Goal: Complete application form: Complete application form

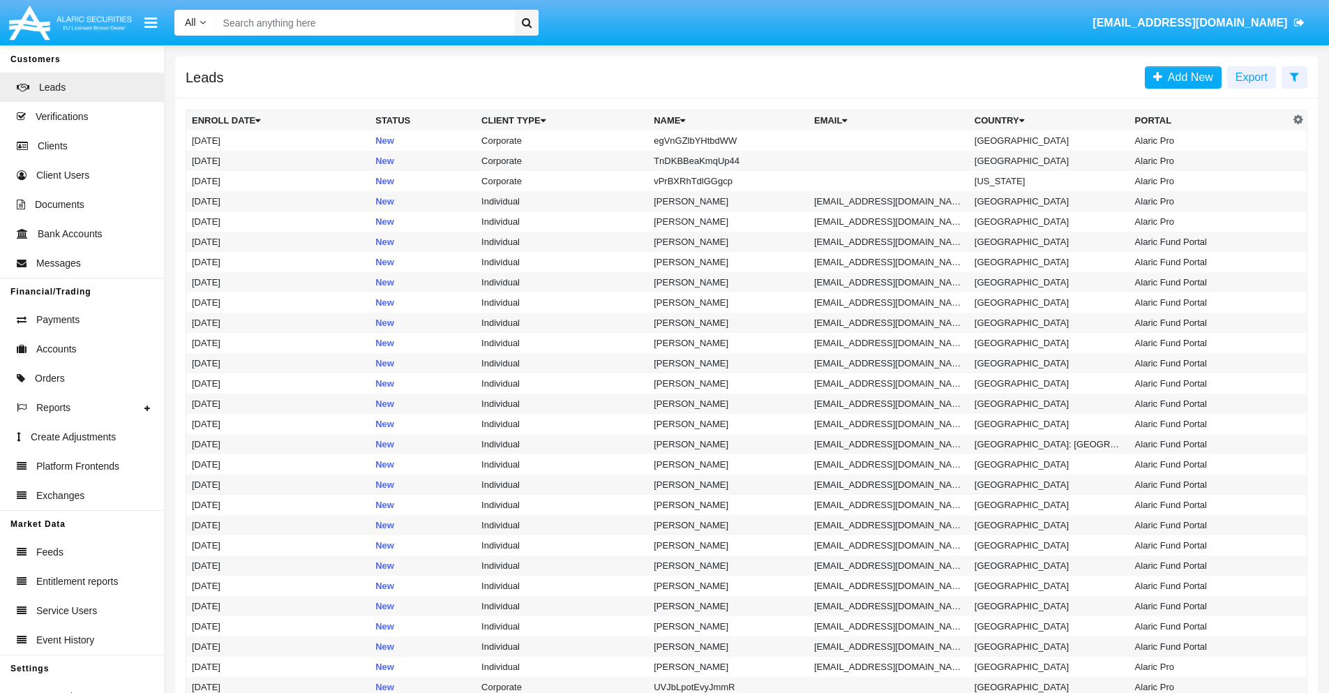
click at [1294, 76] on icon at bounding box center [1294, 76] width 9 height 11
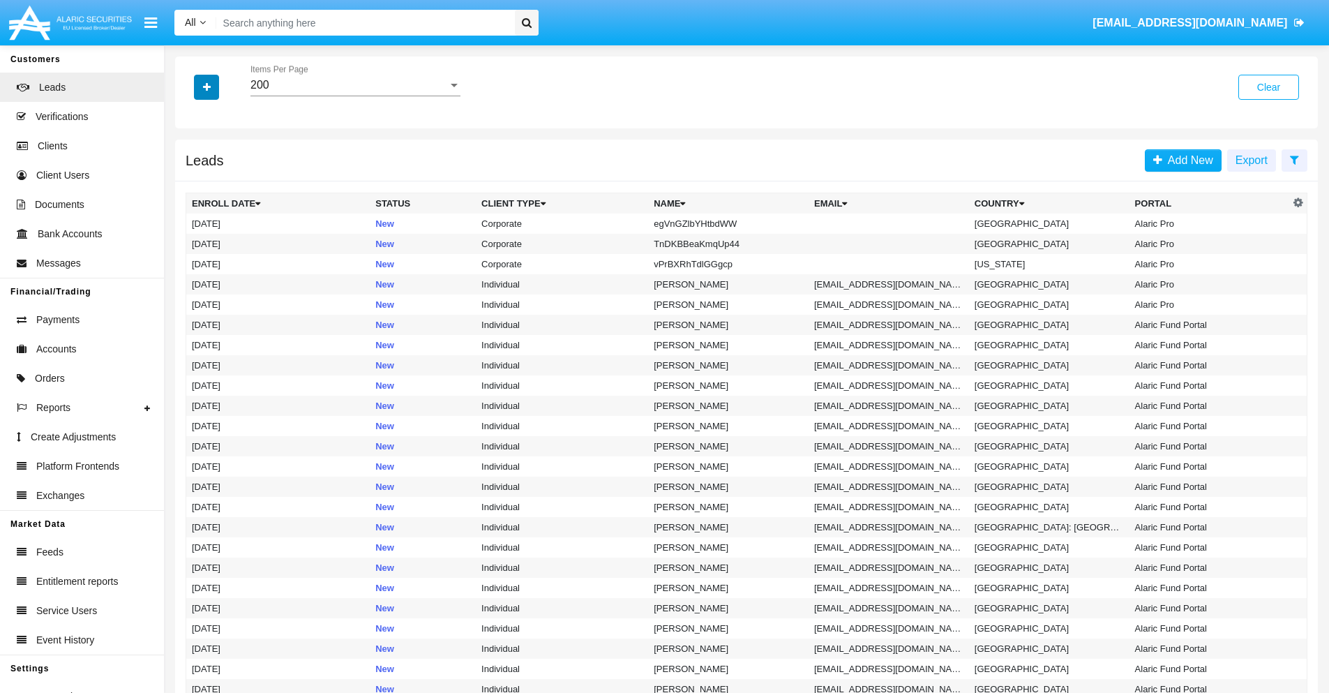
click at [206, 87] on icon "button" at bounding box center [207, 87] width 8 height 10
click at [218, 156] on span "Name" at bounding box center [218, 156] width 30 height 17
click at [192, 162] on input "Name" at bounding box center [191, 162] width 1 height 1
checkbox input "true"
click at [206, 87] on icon "button" at bounding box center [207, 87] width 8 height 10
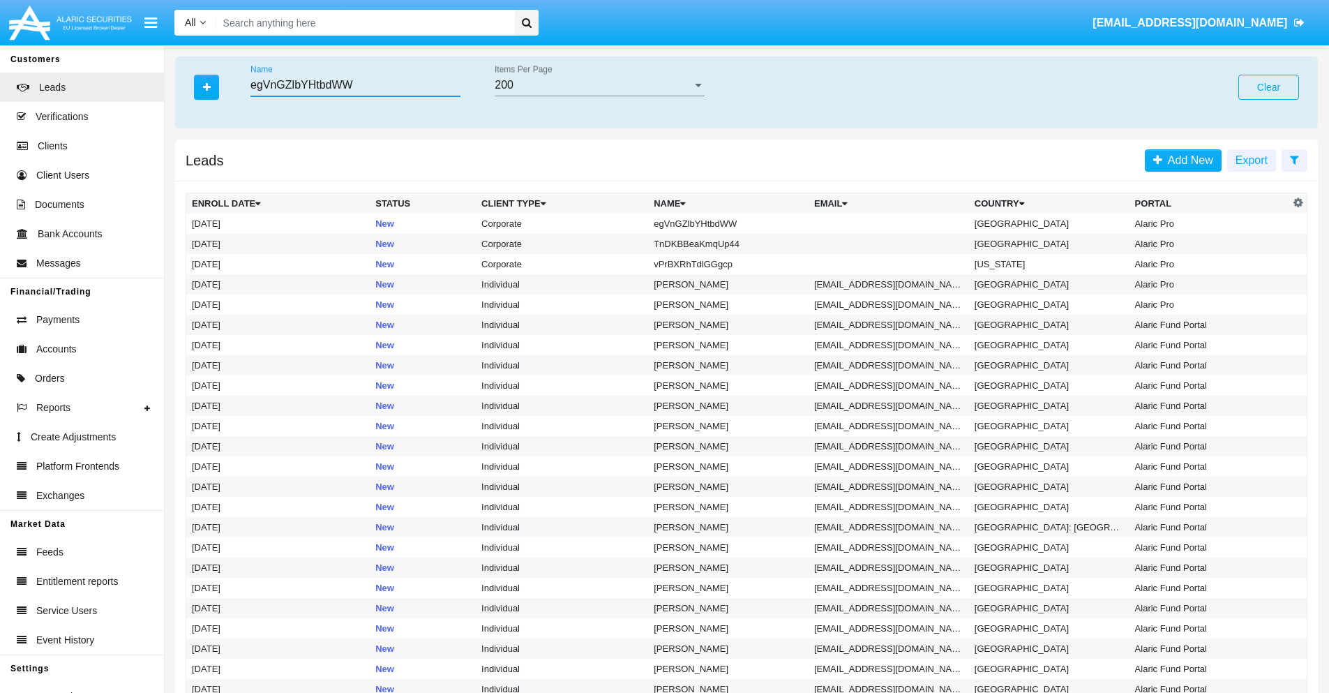
type input "egVnGZlbYHtbdWW"
click at [735, 223] on td "egVnGZlbYHtbdWW" at bounding box center [728, 223] width 160 height 20
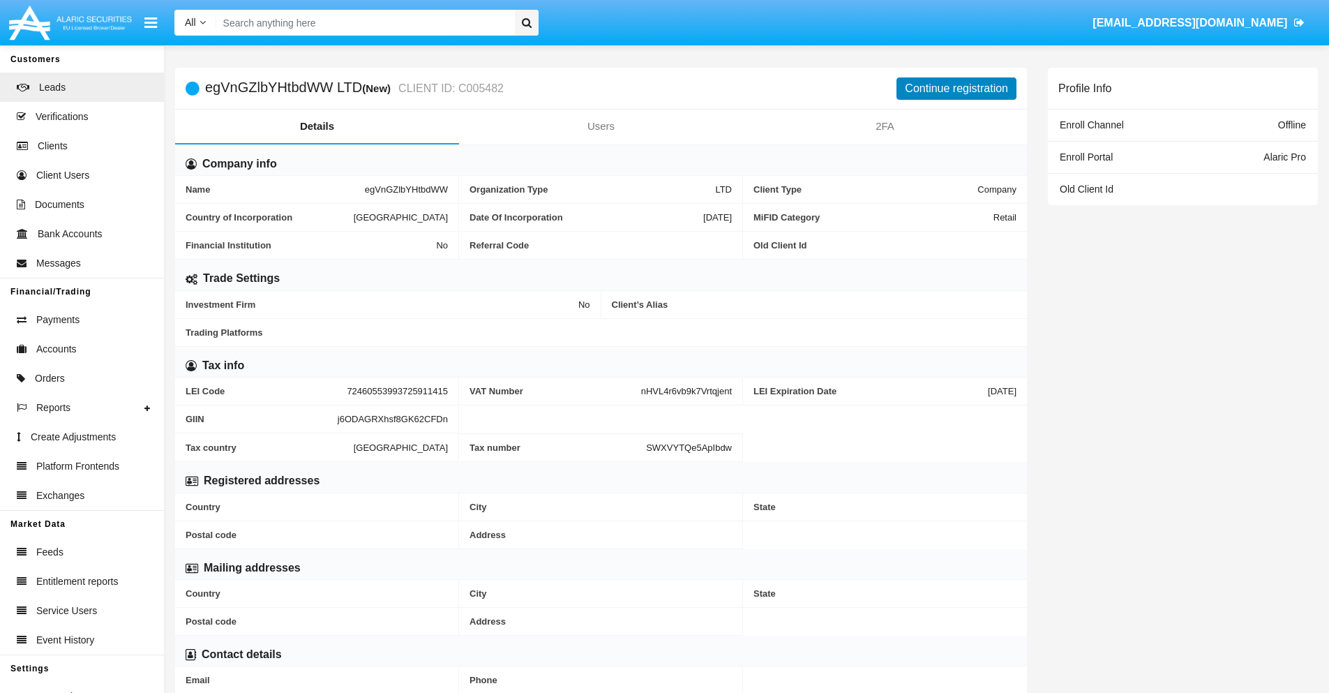
click at [956, 88] on button "Continue registration" at bounding box center [956, 88] width 120 height 22
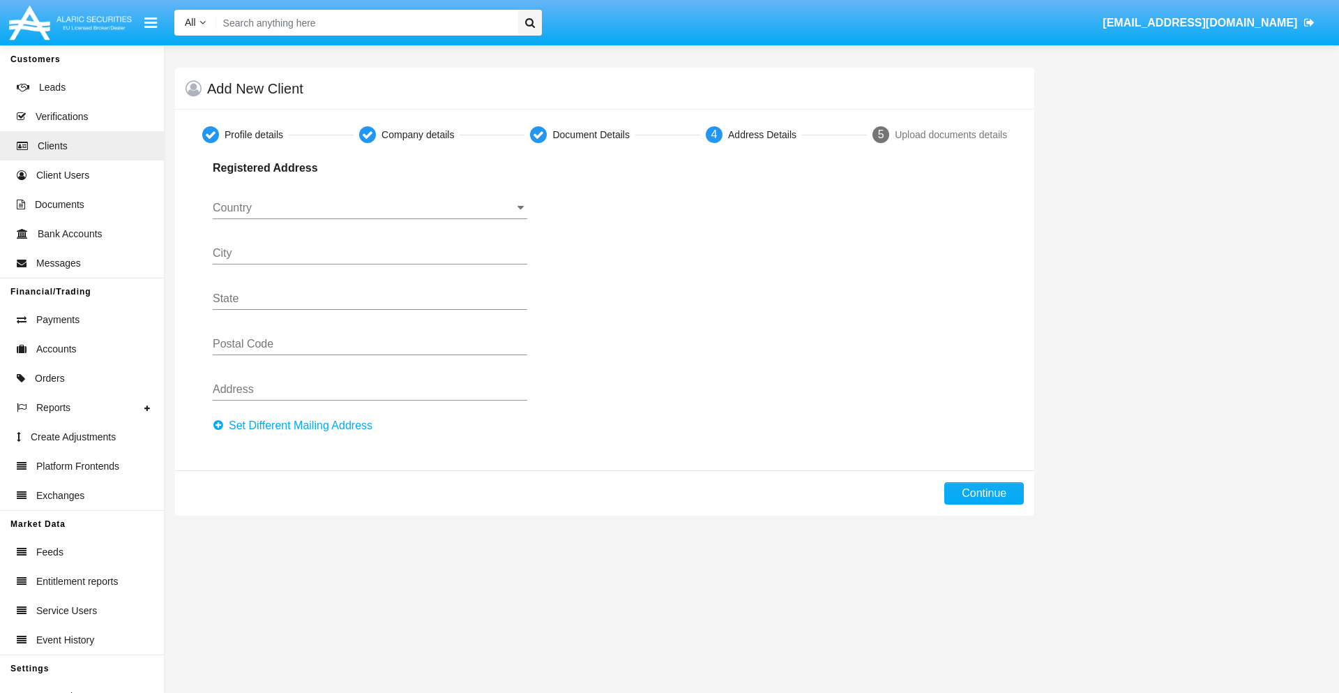
click at [296, 426] on button "Set Different Mailing Address" at bounding box center [297, 425] width 168 height 22
click at [984, 493] on button "Continue" at bounding box center [985, 493] width 80 height 22
click at [296, 426] on button "Set Different Mailing Address" at bounding box center [297, 425] width 168 height 22
type input "!"#$%&'()*+,-./:;<=>?@[\]^_`{|}~"
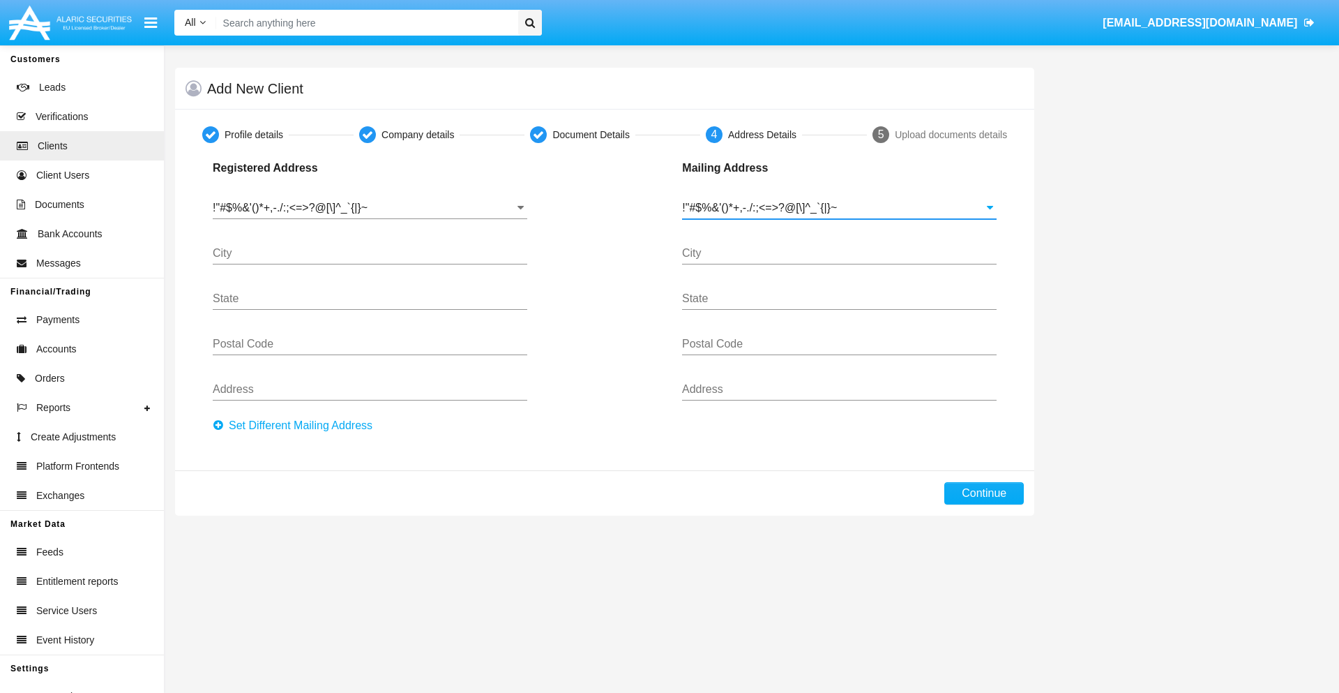
type input "!"#$%&'()*+,-./:;<=>?@[\]^_`{|}~"
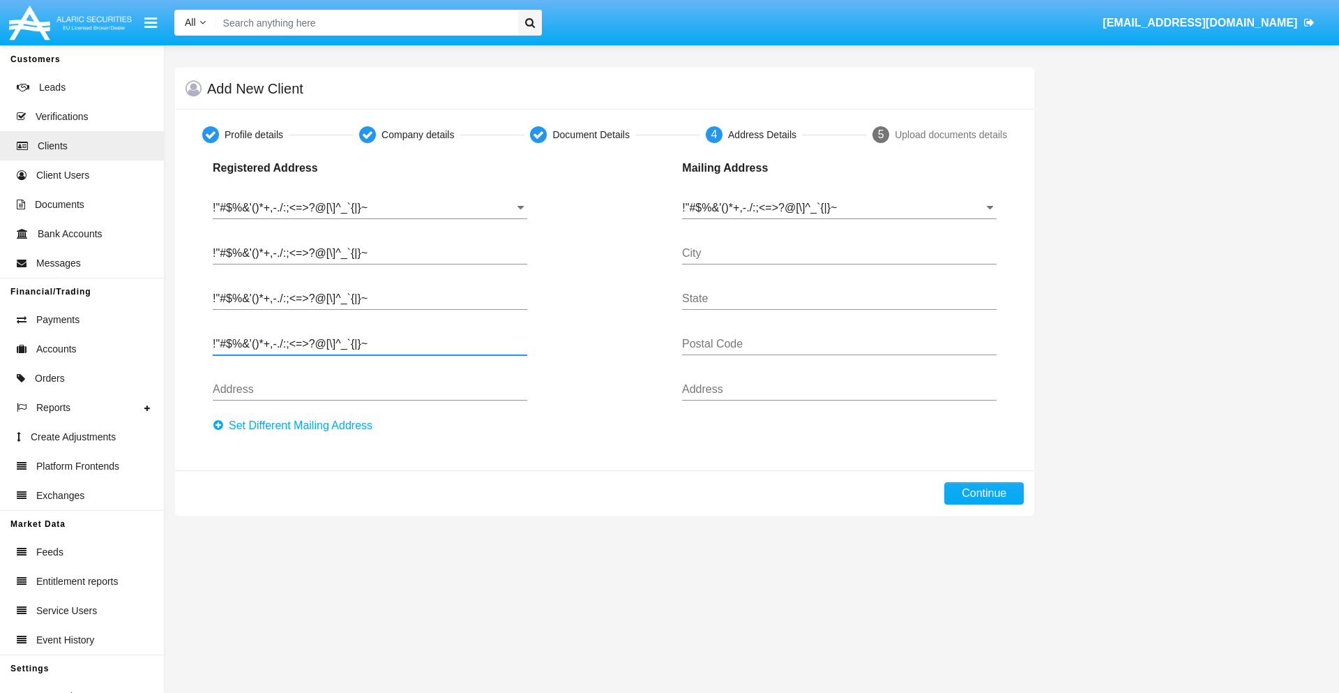
type input "!"#$%&'()*+,-./:;<=>?@[\]^_`{|}~"
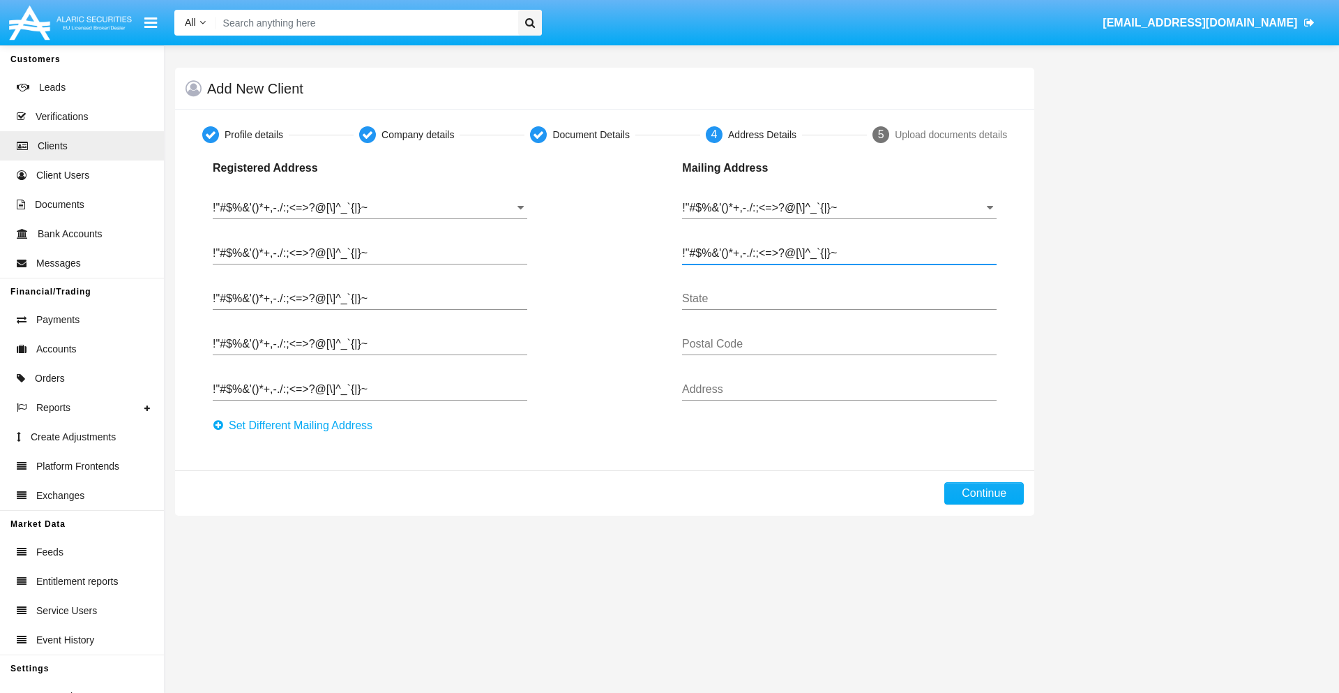
type input "!"#$%&'()*+,-./:;<=>?@[\]^_`{|}~"
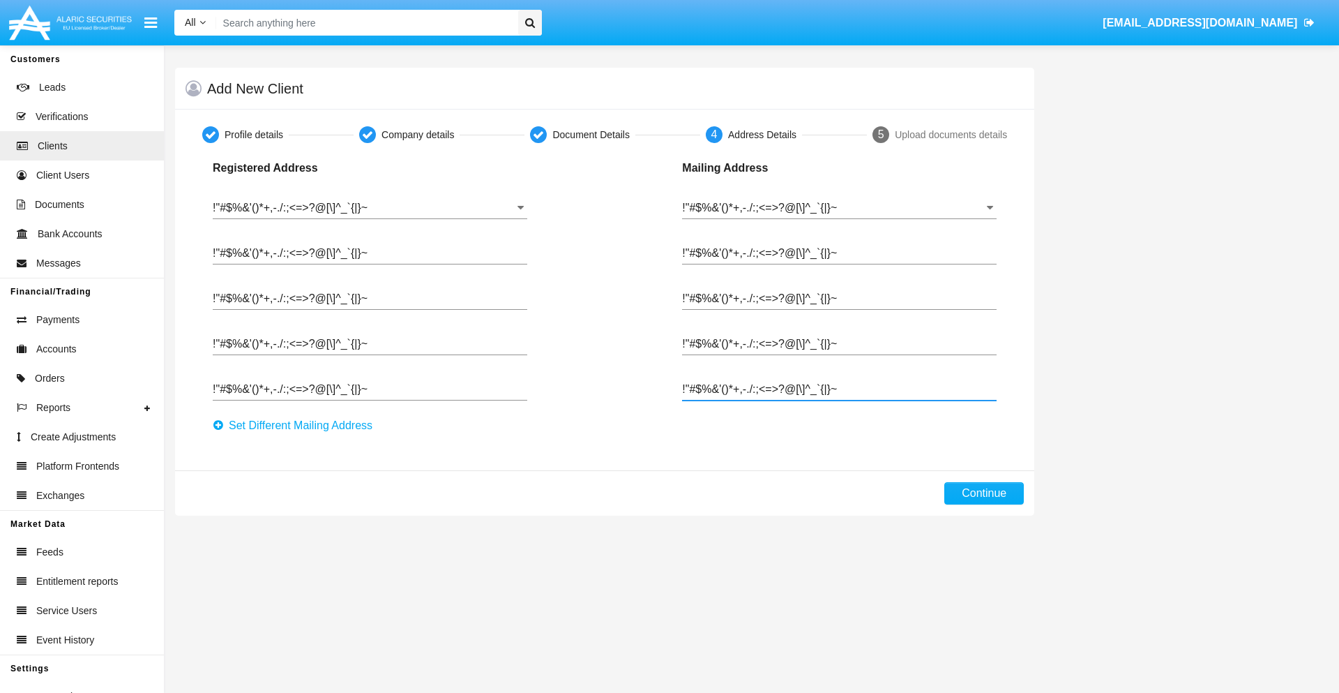
type input "!"#$%&'()*+,-./:;<=>?@[\]^_`{|}~"
click at [984, 493] on button "Continue" at bounding box center [985, 493] width 80 height 22
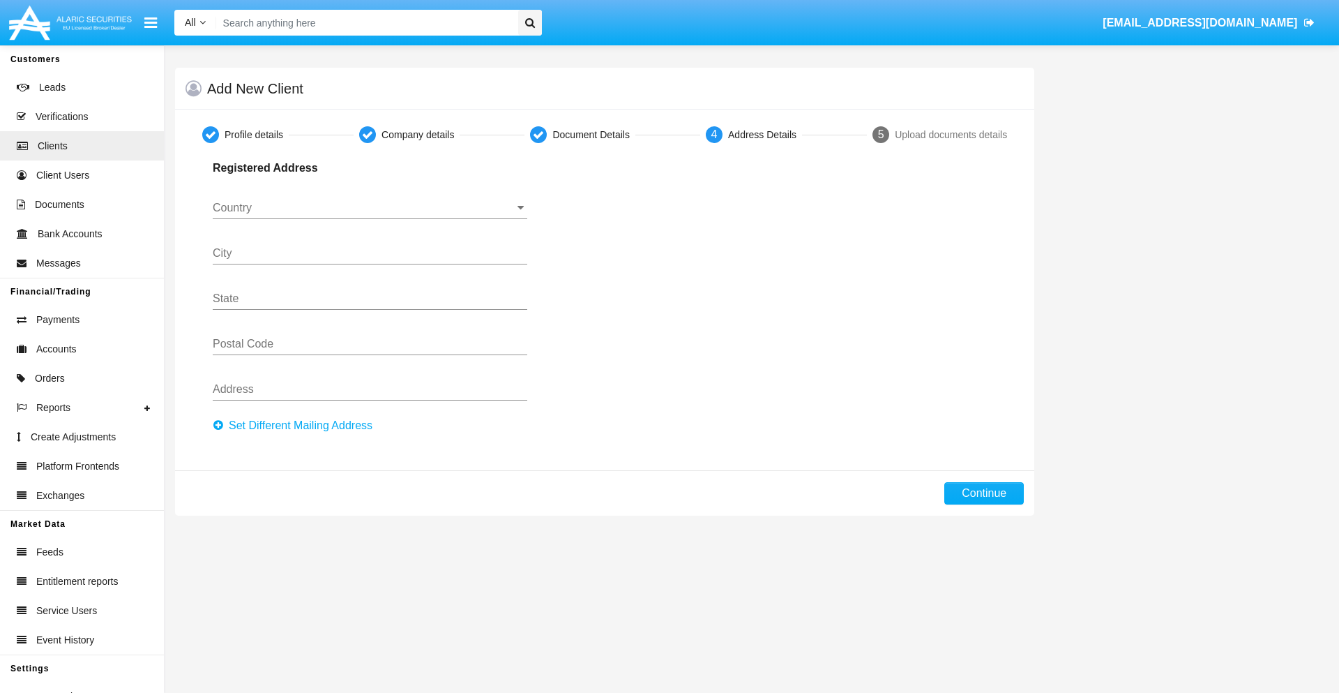
click at [296, 426] on button "Set Different Mailing Address" at bounding box center [297, 425] width 168 height 22
type input "0123456789"
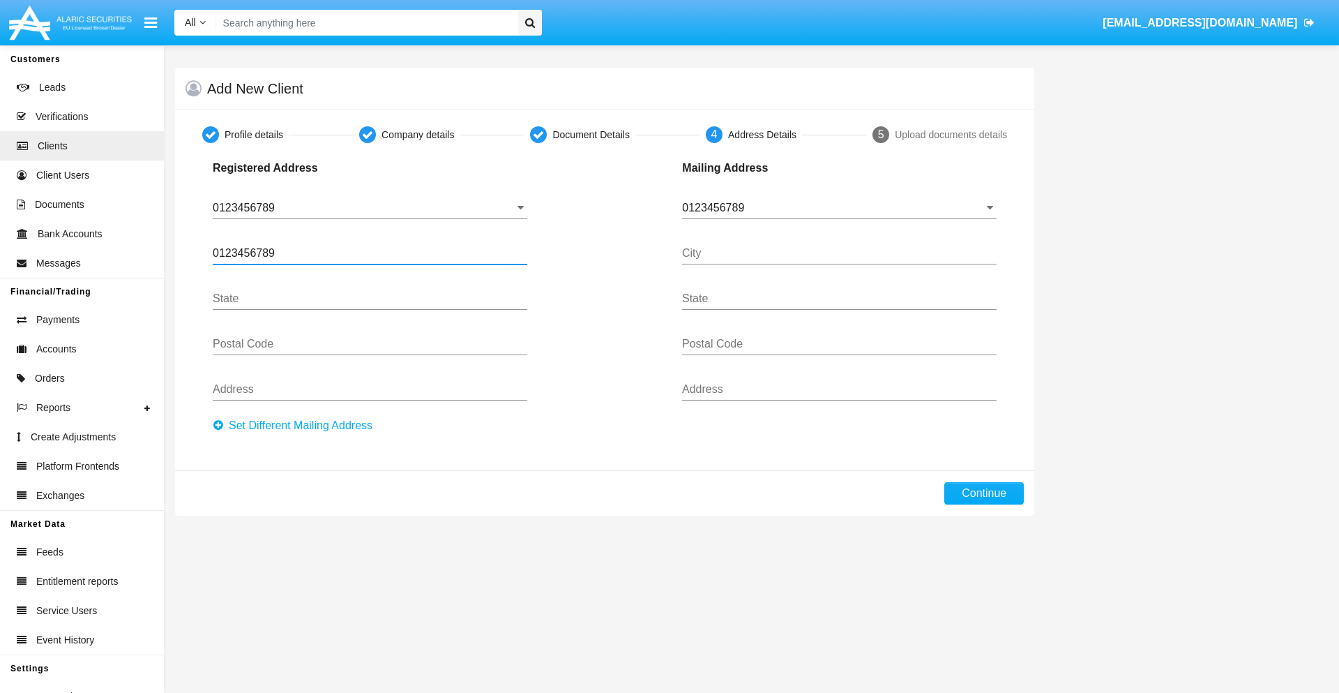
type input "0123456789"
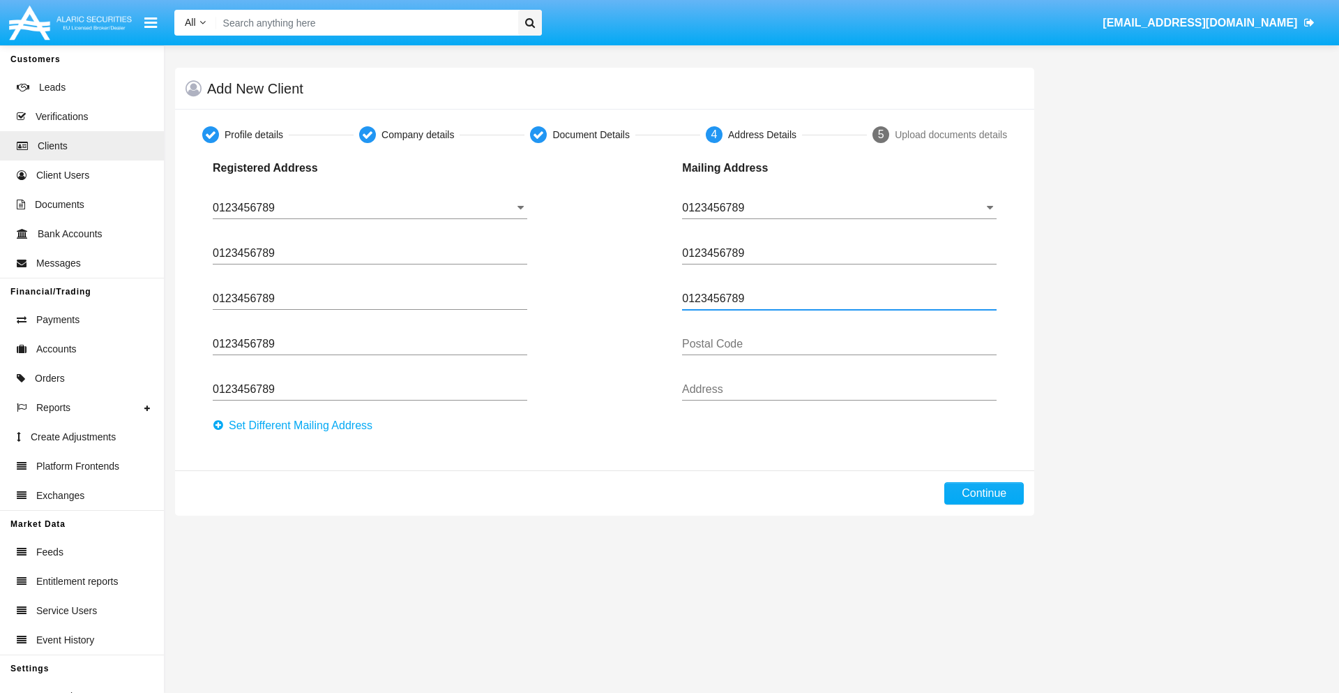
type input "0123456789"
click at [984, 493] on button "Continue" at bounding box center [985, 493] width 80 height 22
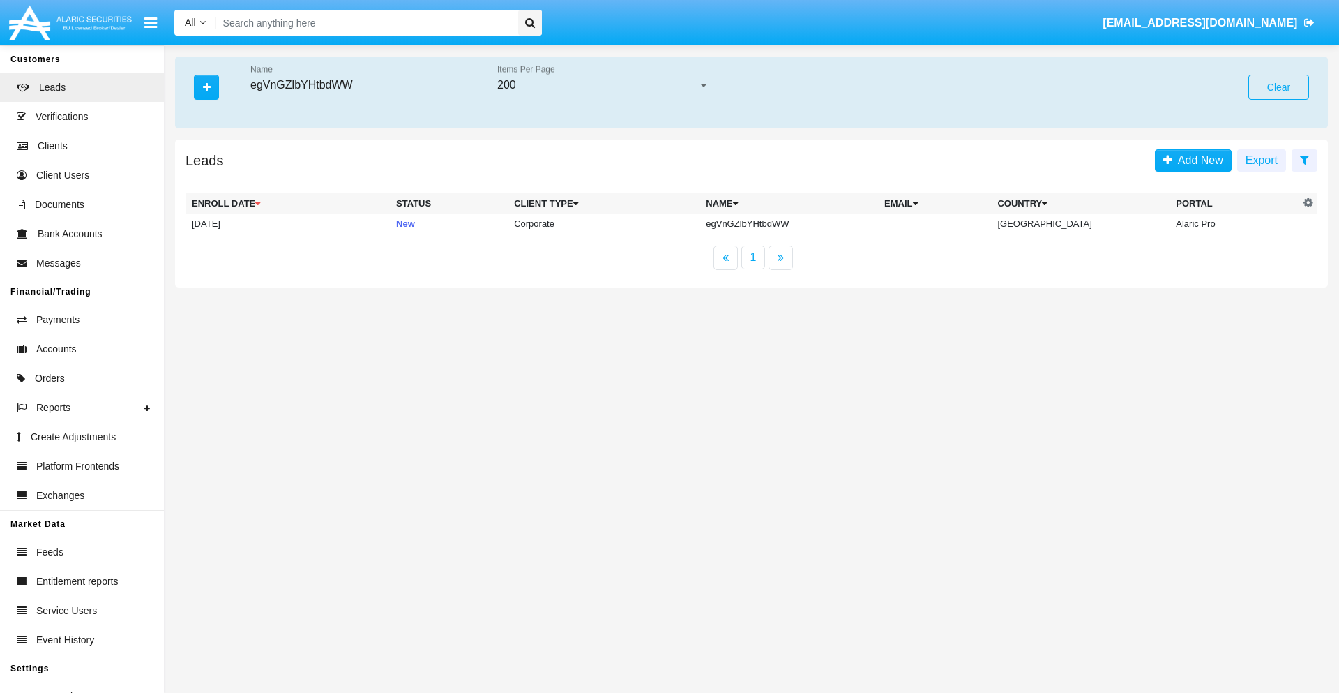
click at [1279, 87] on button "Clear" at bounding box center [1279, 87] width 61 height 25
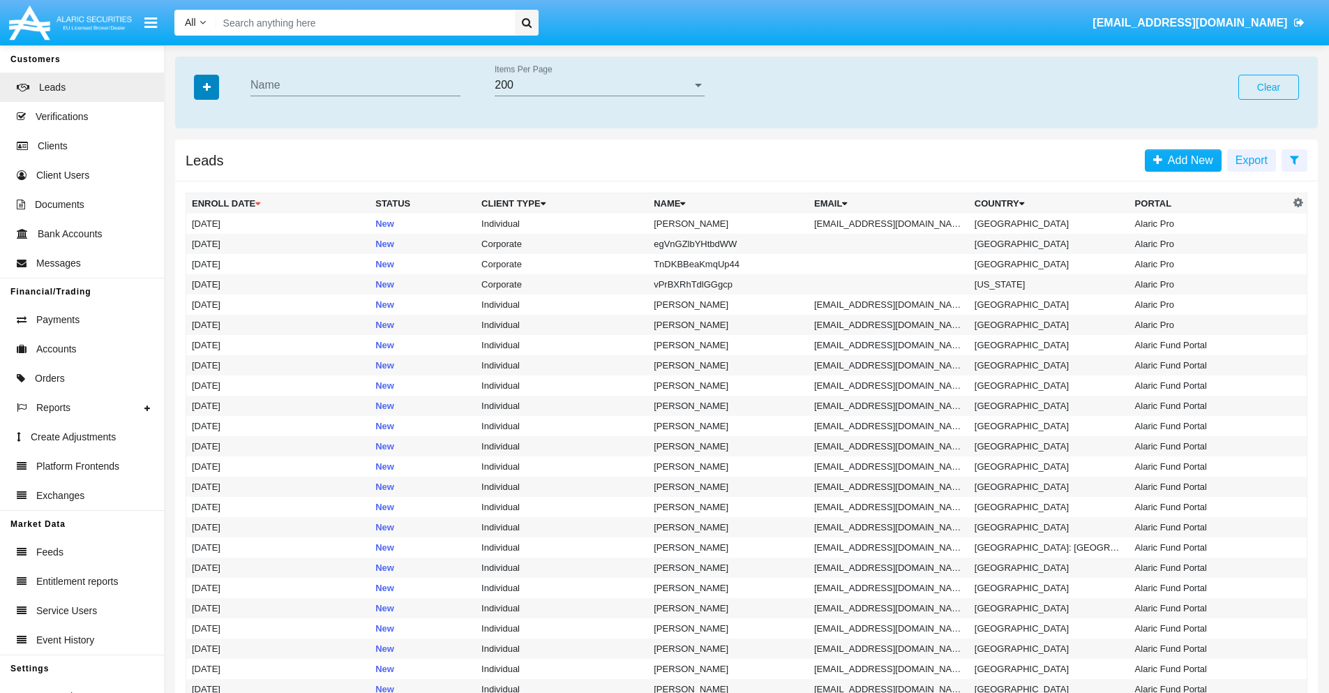
click at [206, 87] on icon "button" at bounding box center [207, 87] width 8 height 10
click at [217, 176] on span "Email" at bounding box center [217, 176] width 28 height 17
click at [192, 182] on input "Email" at bounding box center [191, 182] width 1 height 1
checkbox input "true"
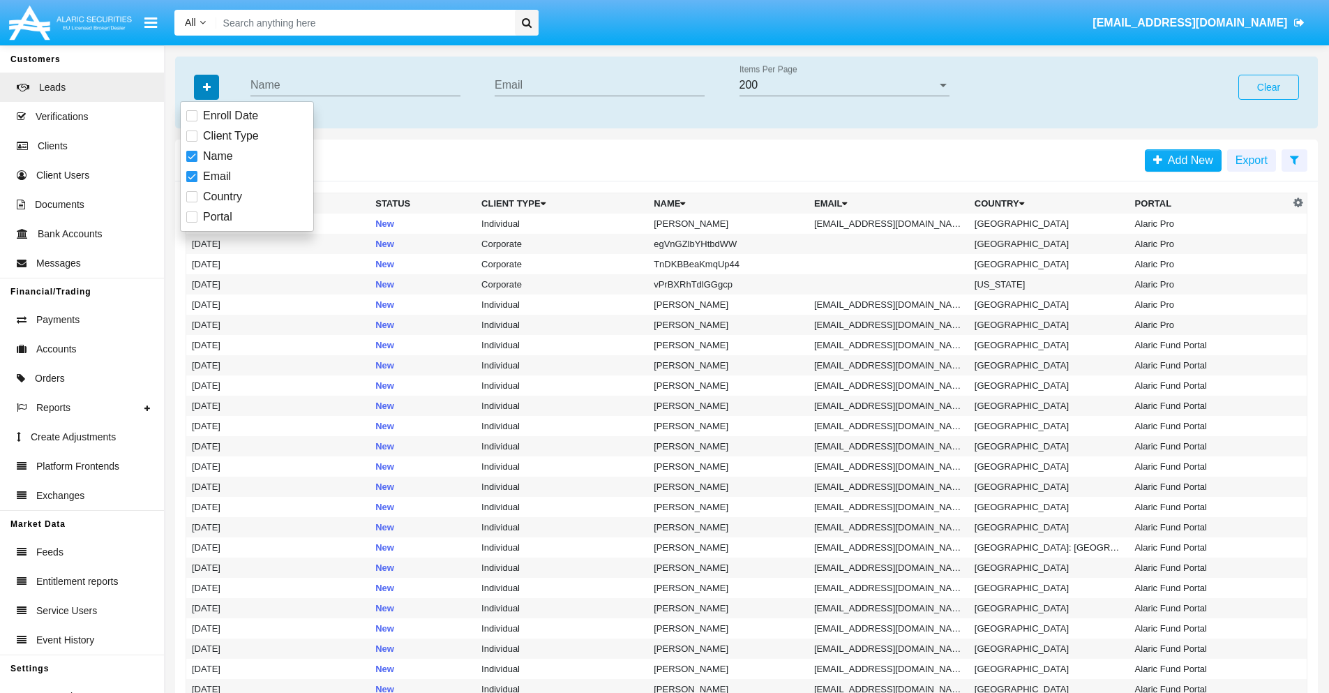
click at [206, 87] on icon "button" at bounding box center [207, 87] width 8 height 10
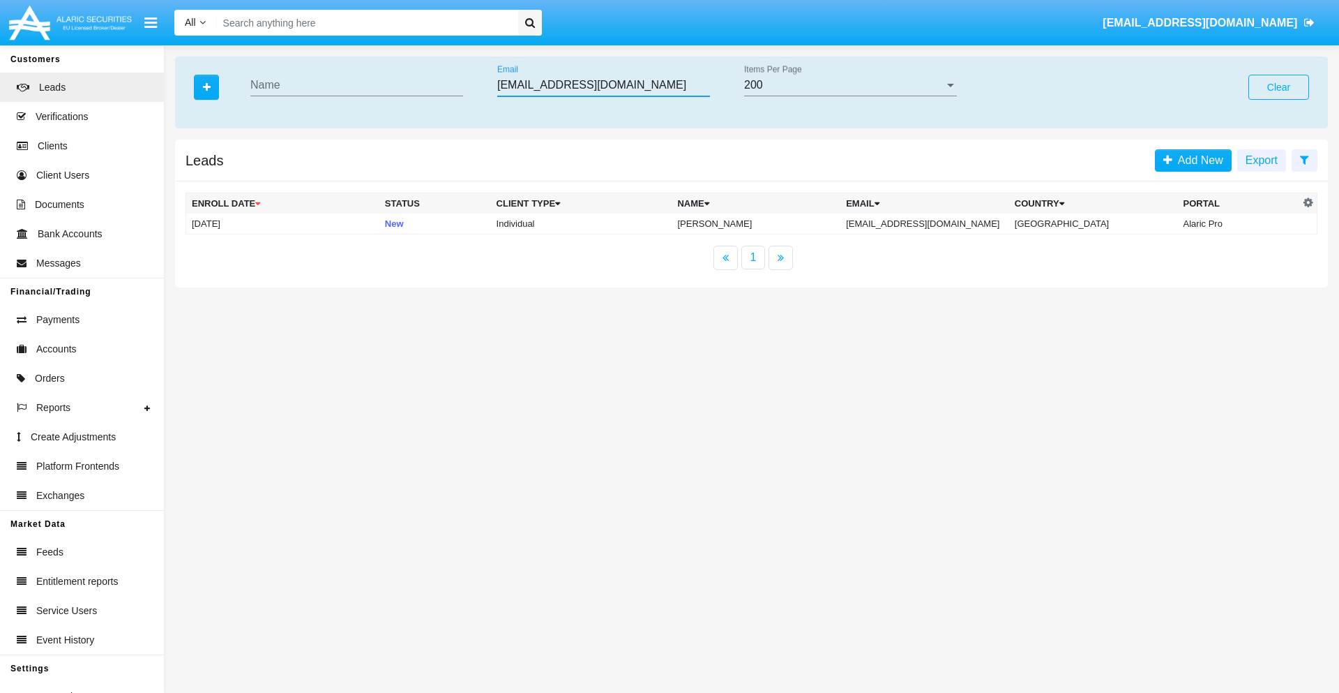
type input "2orqjnsc.396@ceig7.ph"
click at [939, 223] on td "2orqjnsc.396@ceig7.ph" at bounding box center [925, 223] width 169 height 21
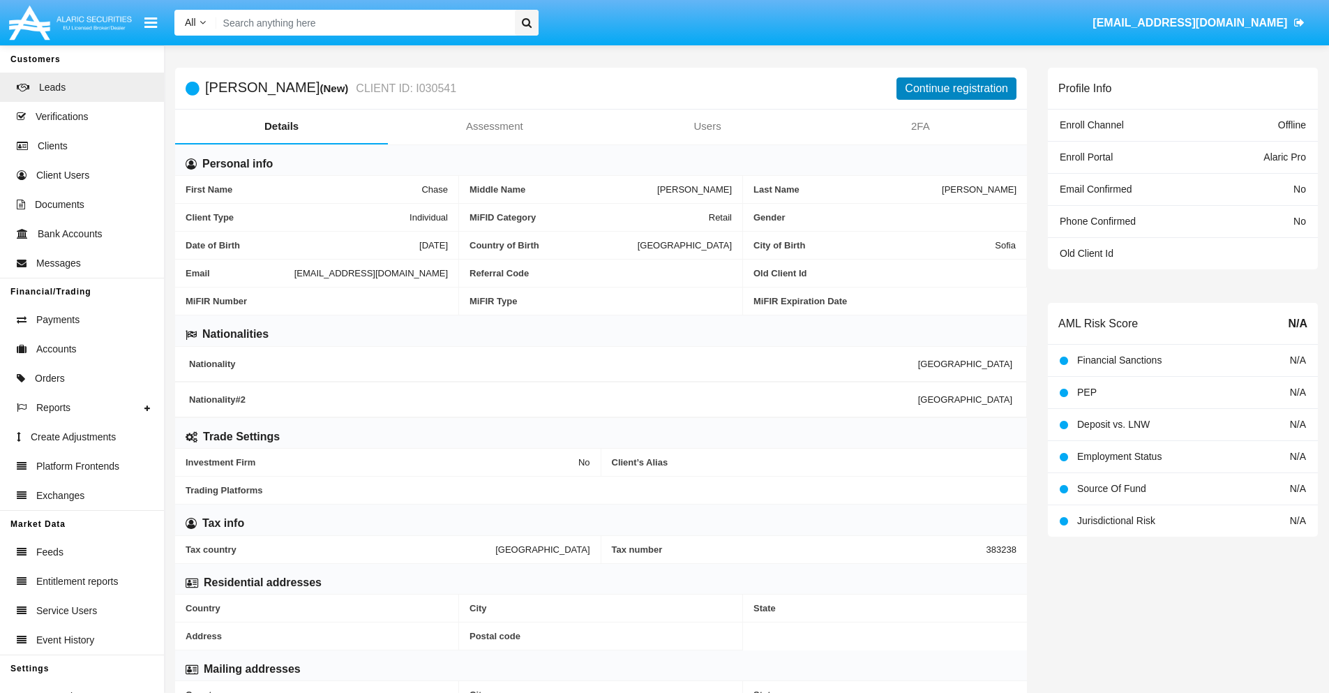
click at [956, 88] on button "Continue registration" at bounding box center [956, 88] width 120 height 22
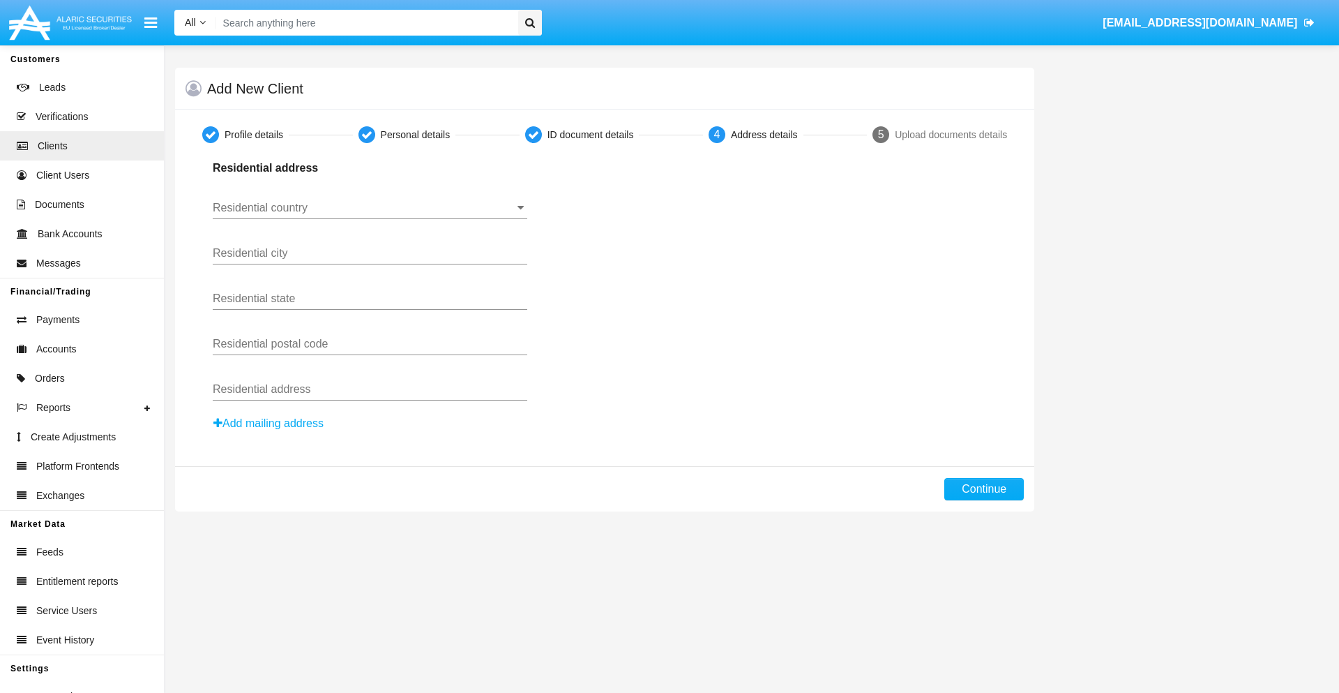
click at [269, 423] on button "Add mailing address" at bounding box center [269, 423] width 112 height 18
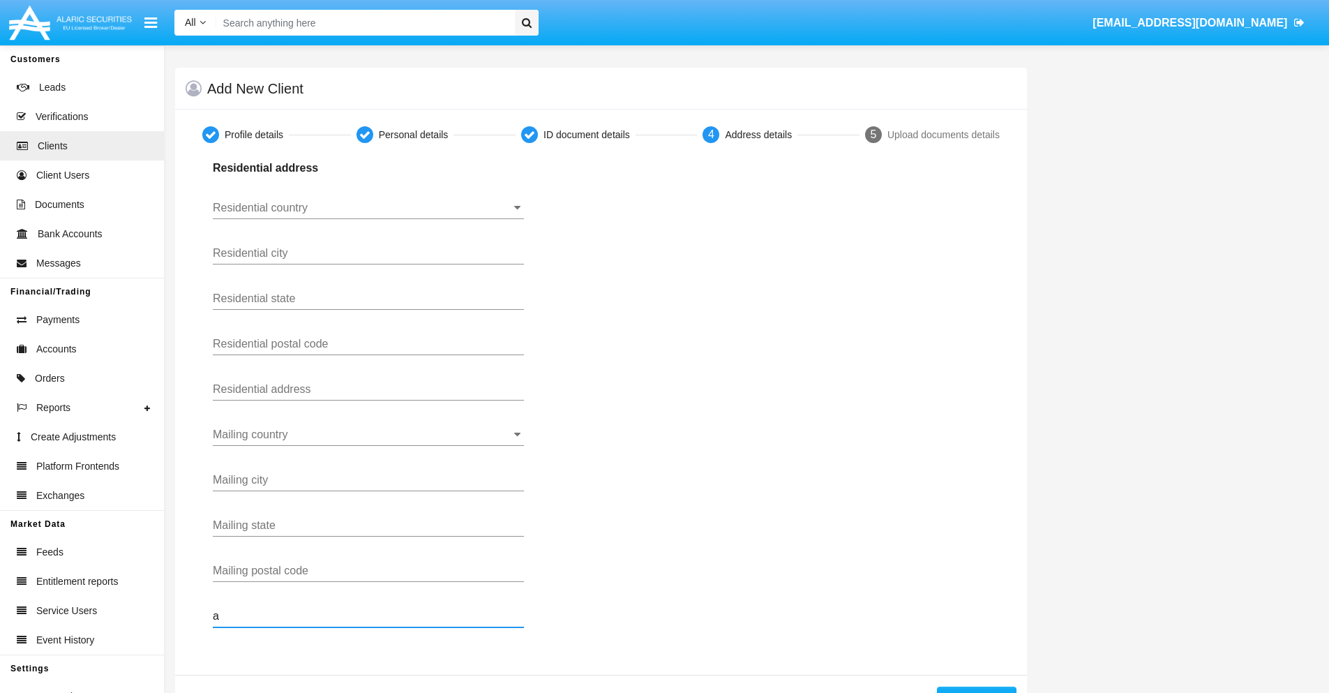
type input "a"
click at [976, 689] on button "Continue" at bounding box center [977, 697] width 80 height 22
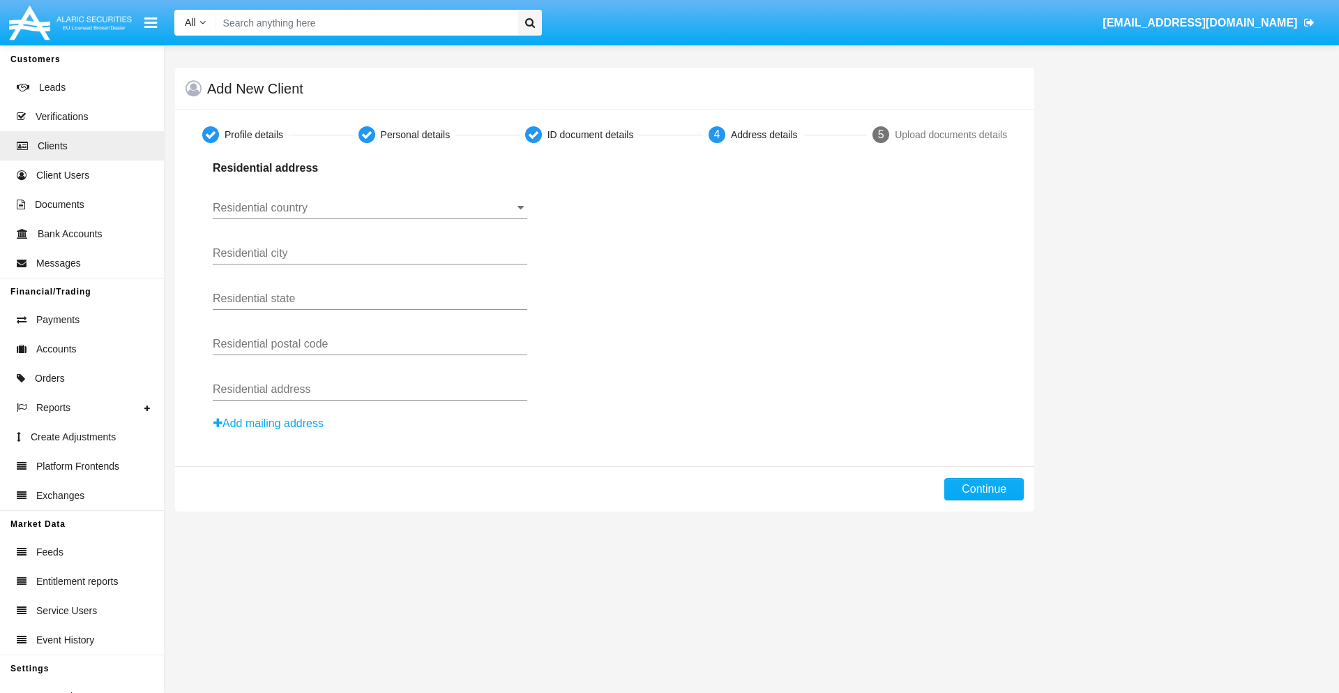
click at [269, 423] on button "Add mailing address" at bounding box center [269, 423] width 112 height 18
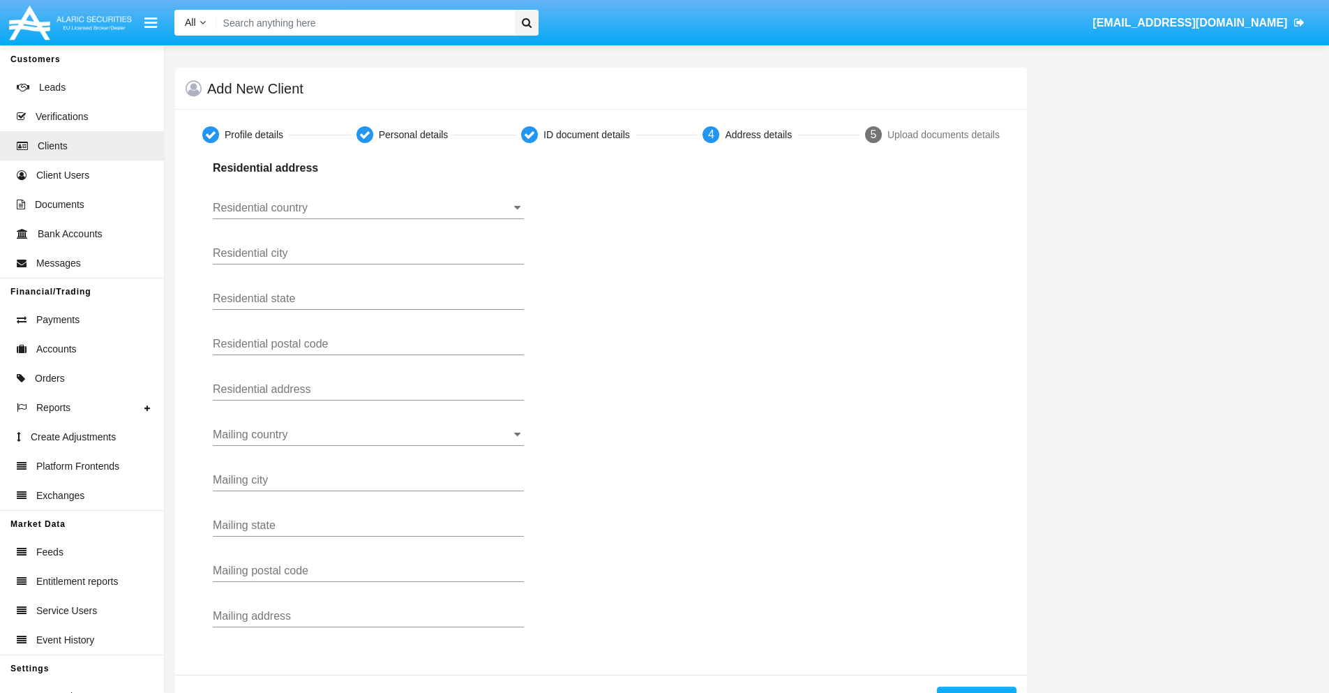
scroll to position [50, 0]
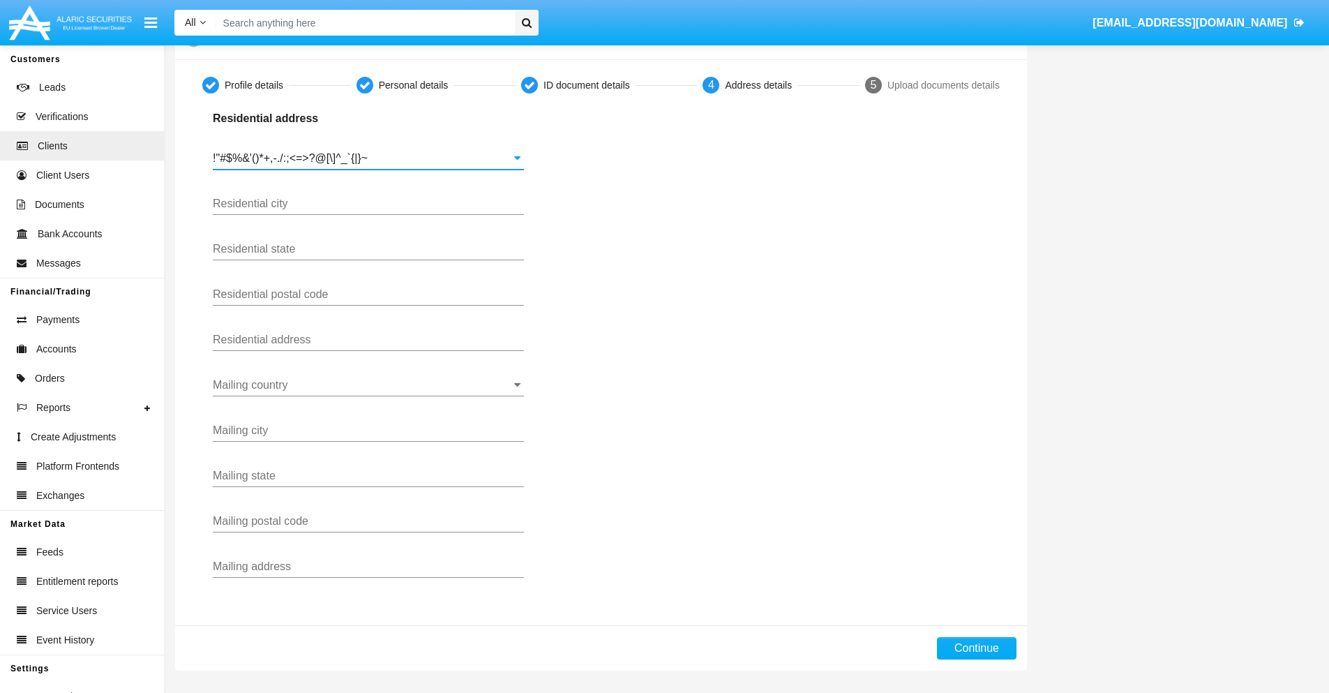
type input "!"#$%&'()*+,-./:;<=>?@[\]^_`{|}~"
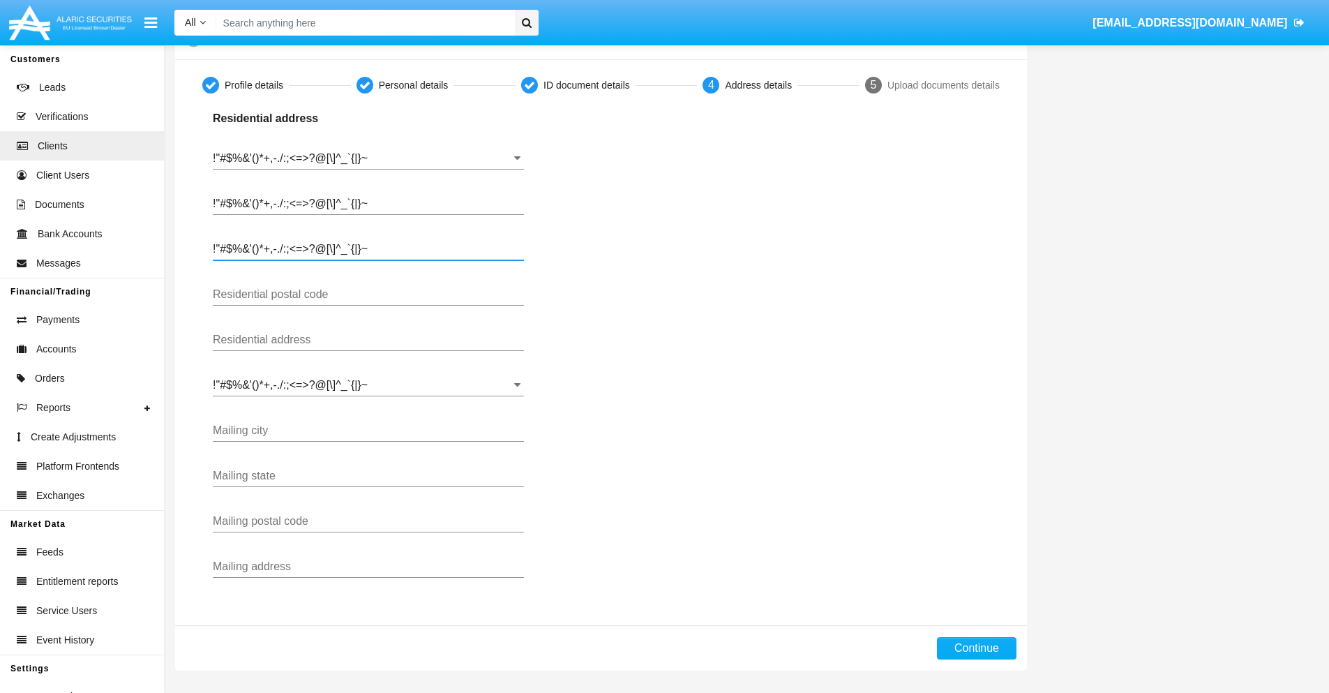
type input "!"#$%&'()*+,-./:;<=>?@[\]^_`{|}~"
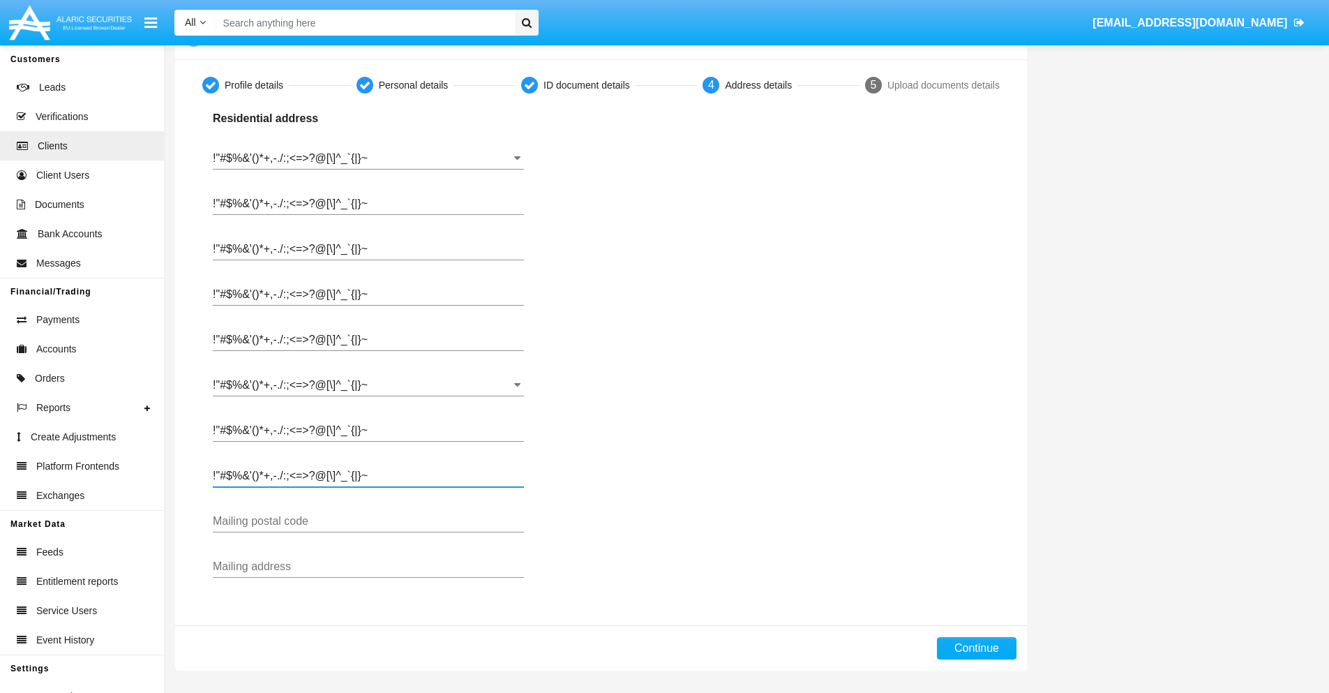
type input "!"#$%&'()*+,-./:;<=>?@[\]^_`{|}~"
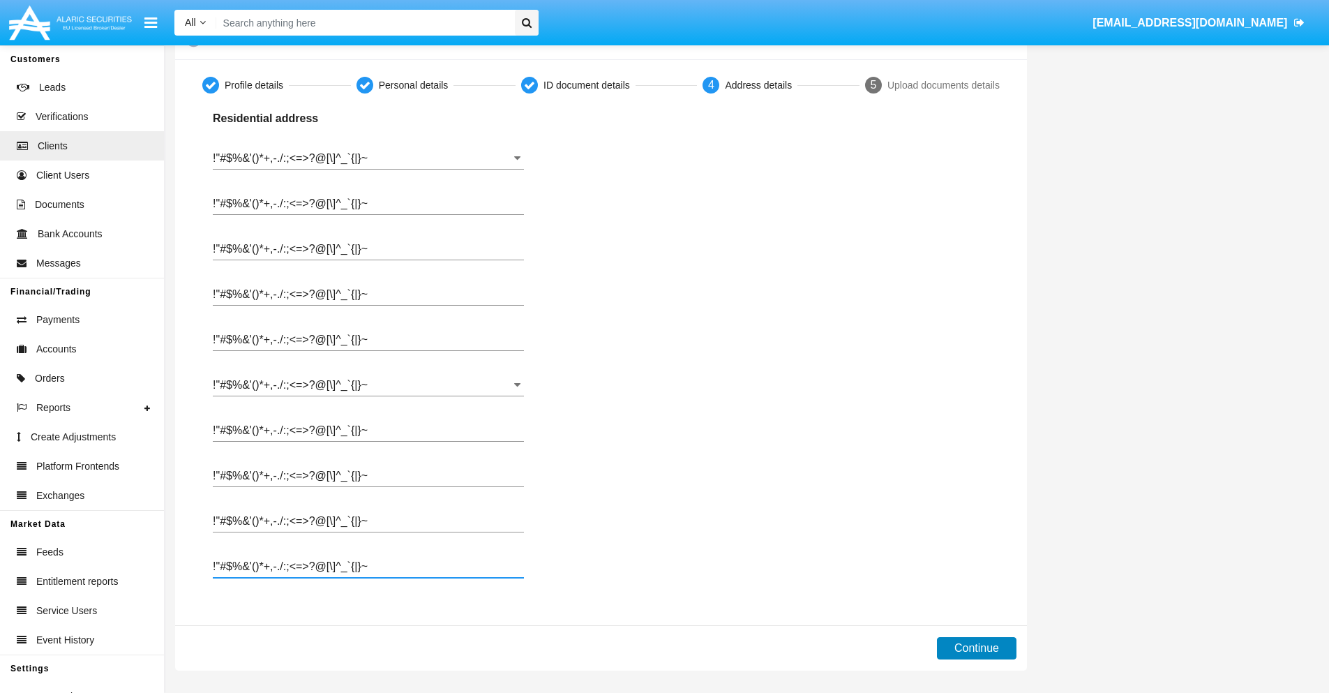
click at [976, 648] on button "Continue" at bounding box center [977, 648] width 80 height 22
